Goal: Task Accomplishment & Management: Use online tool/utility

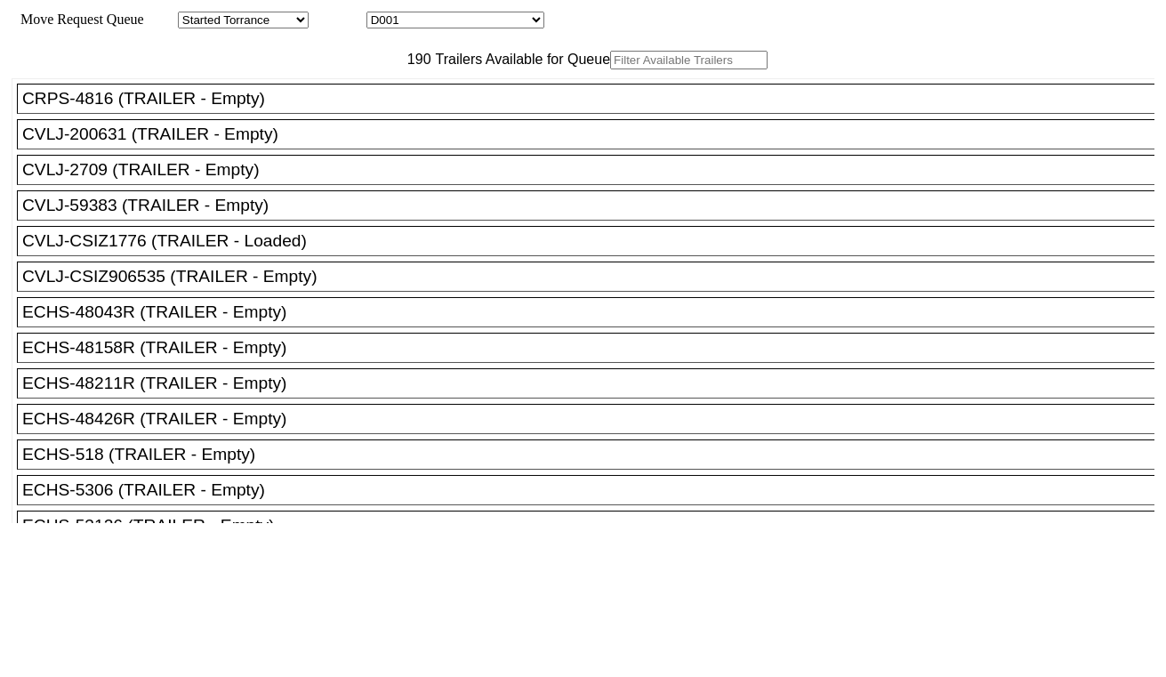
click at [610, 69] on input "text" at bounding box center [688, 60] width 157 height 19
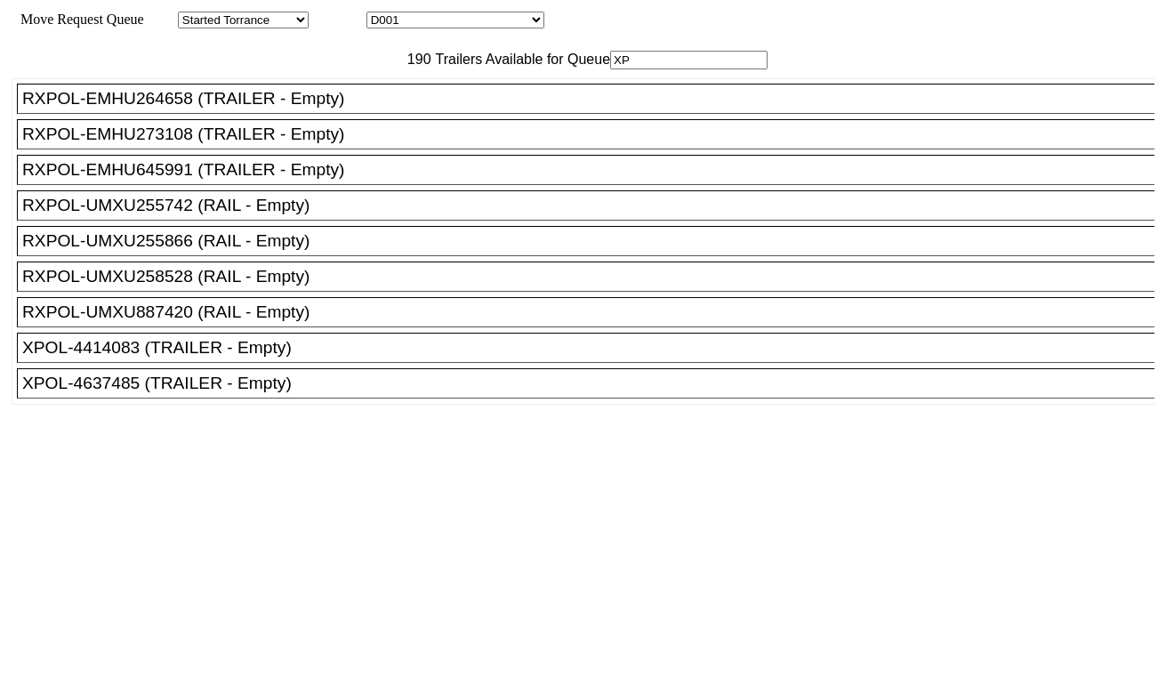
type input "XP"
click at [299, 393] on div "XPOL-4637485 (TRAILER - Empty)" at bounding box center [593, 384] width 1143 height 20
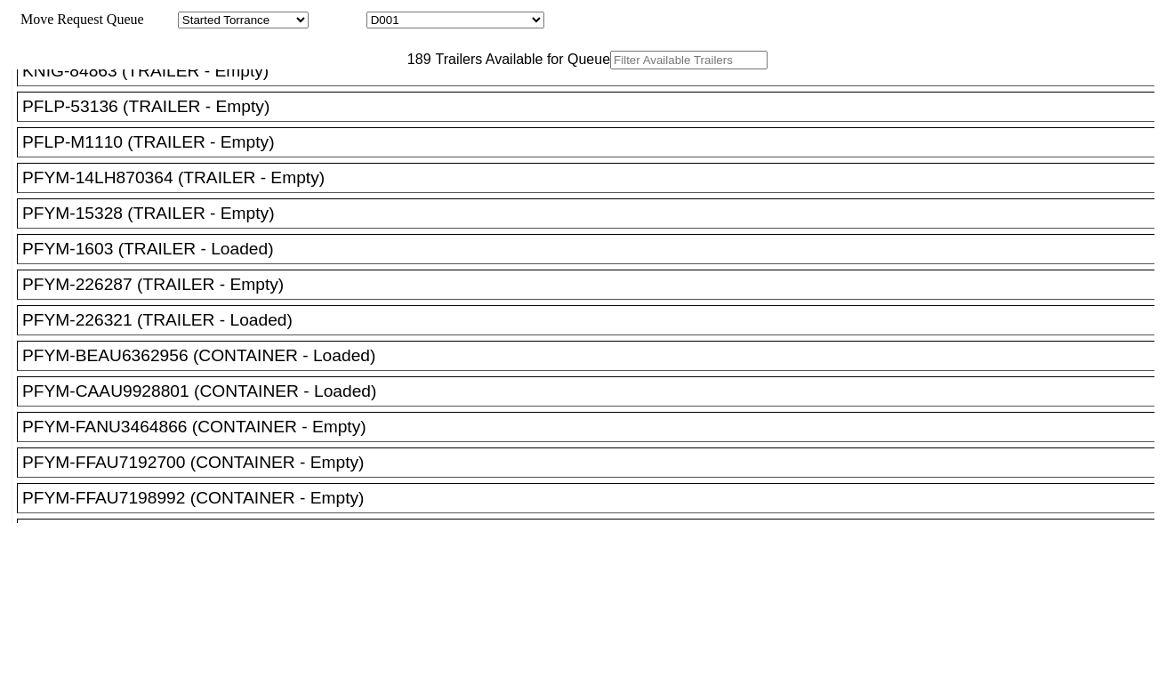
scroll to position [4151, 0]
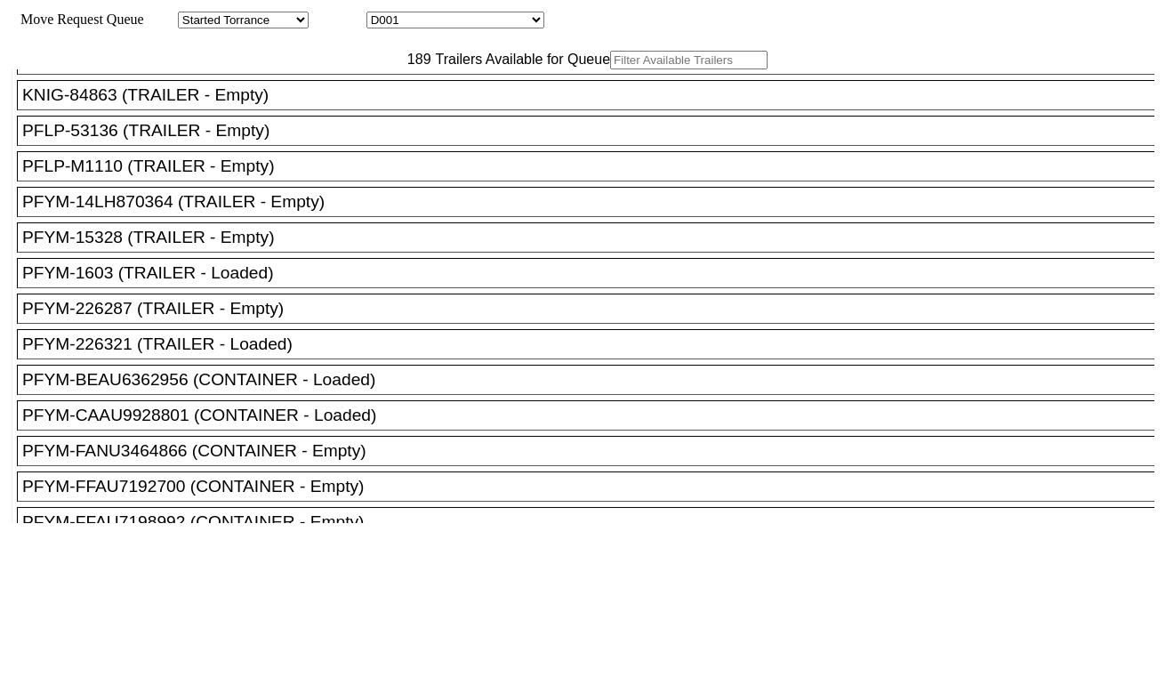
click at [212, 176] on div "PFLP-M1110 (TRAILER - Empty)" at bounding box center [593, 167] width 1143 height 20
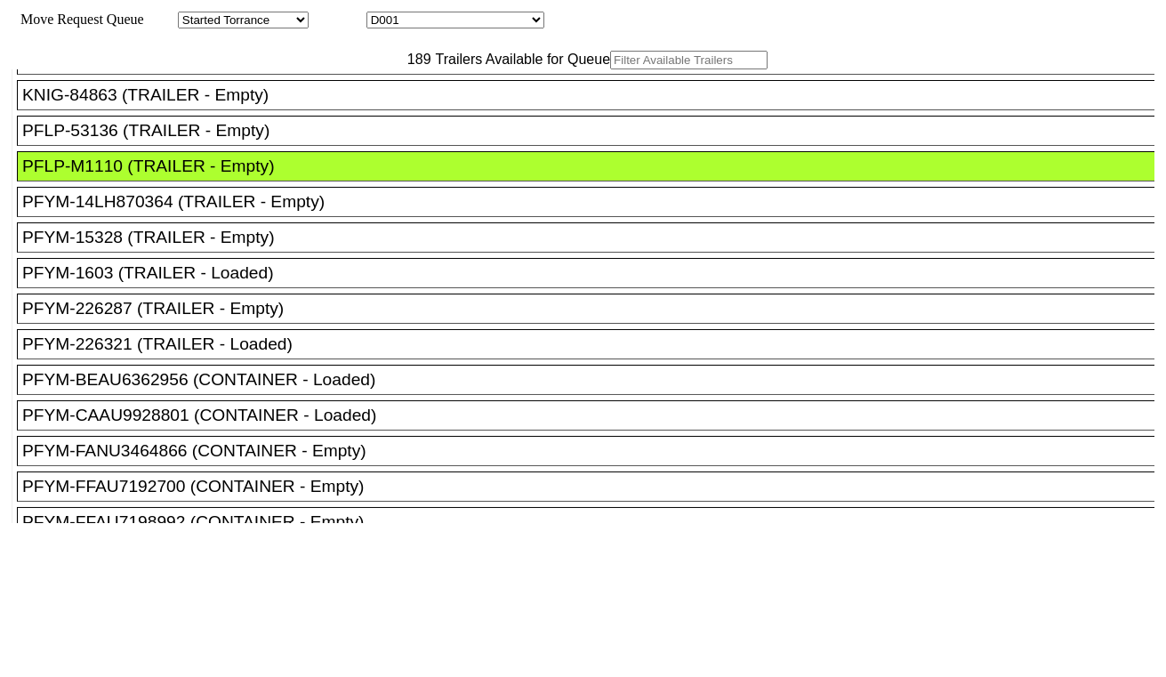
drag, startPoint x: 532, startPoint y: 234, endPoint x: 573, endPoint y: 250, distance: 43.9
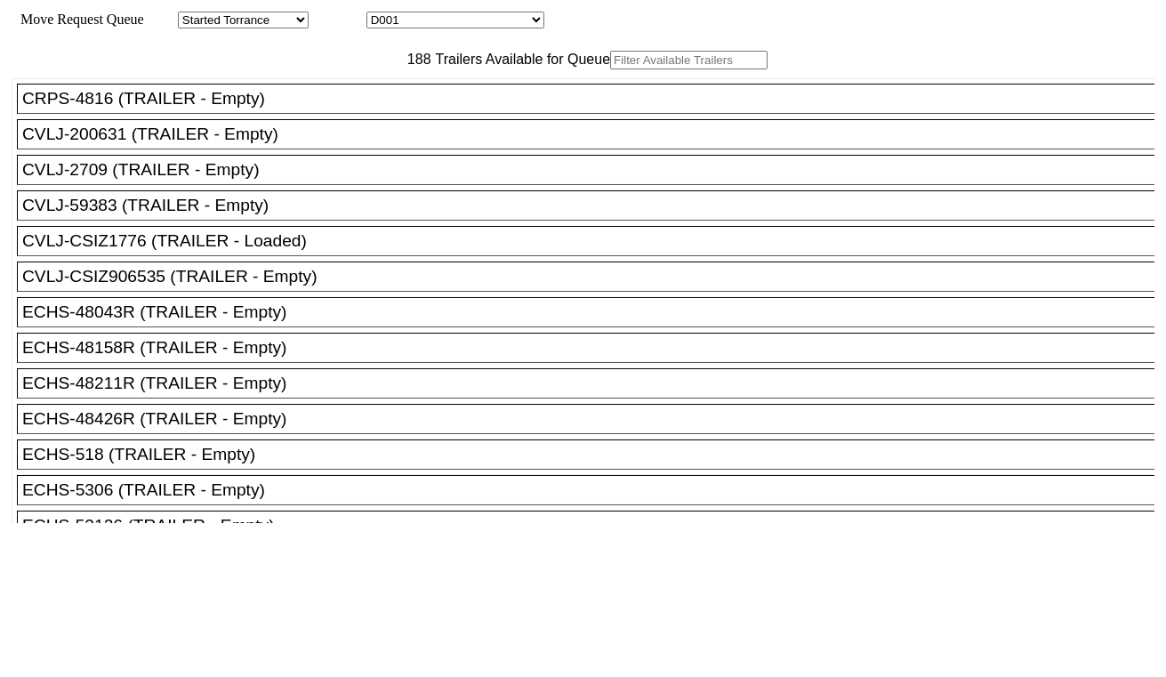
click at [610, 69] on input "text" at bounding box center [688, 60] width 157 height 19
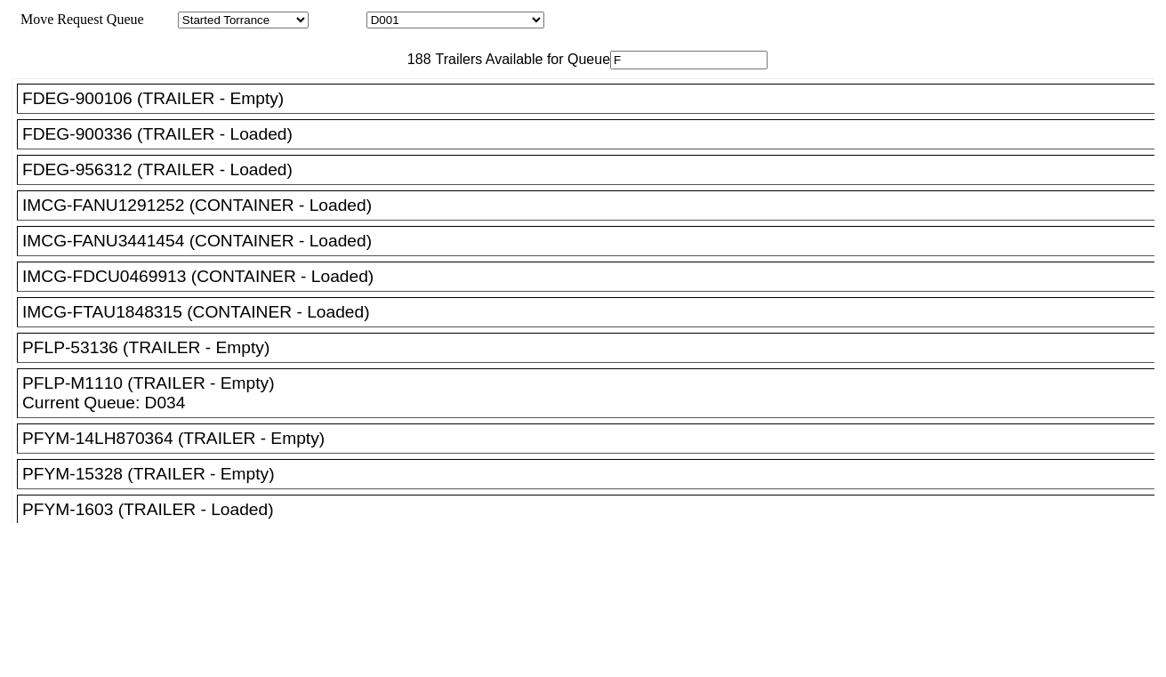
type input "F"
click at [289, 109] on div "FDEG-900106 (TRAILER - Empty)" at bounding box center [593, 99] width 1143 height 20
